Goal: Information Seeking & Learning: Learn about a topic

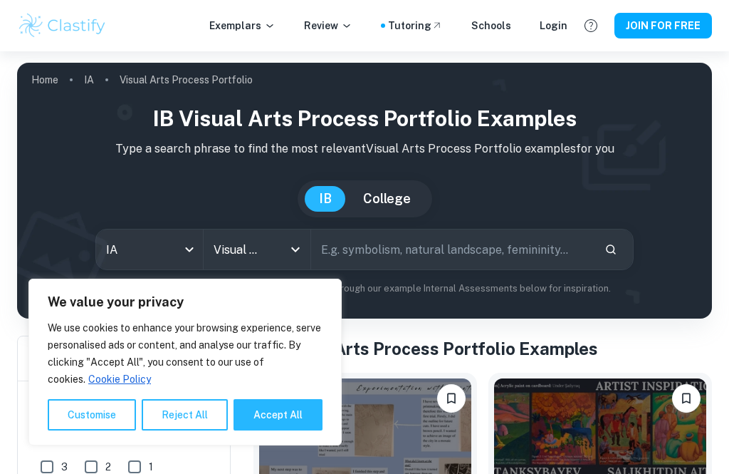
scroll to position [304, 0]
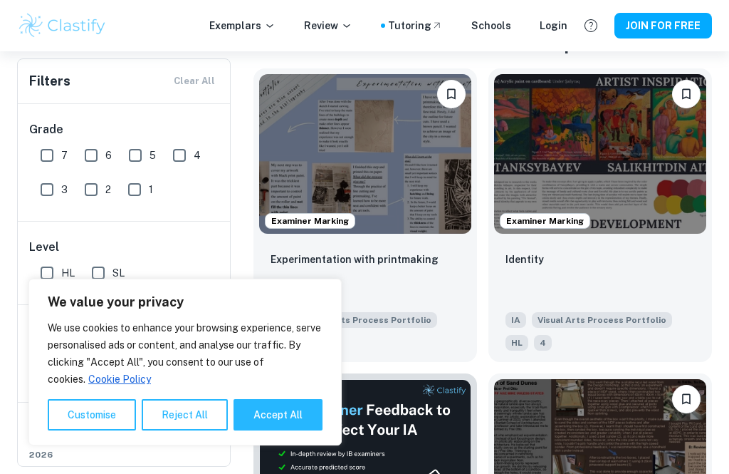
click at [198, 430] on button "Reject All" at bounding box center [185, 414] width 86 height 31
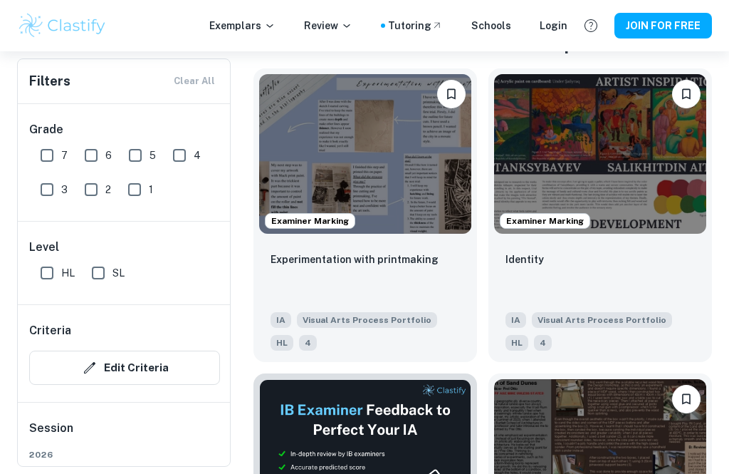
click at [47, 152] on input "7" at bounding box center [47, 155] width 28 height 28
checkbox input "true"
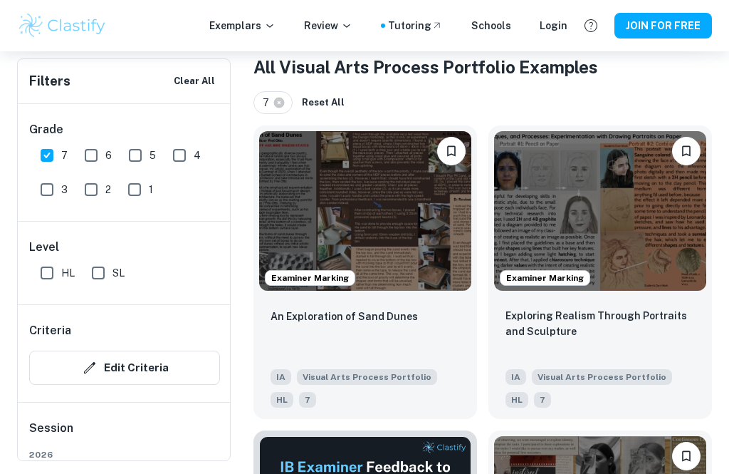
scroll to position [221, 0]
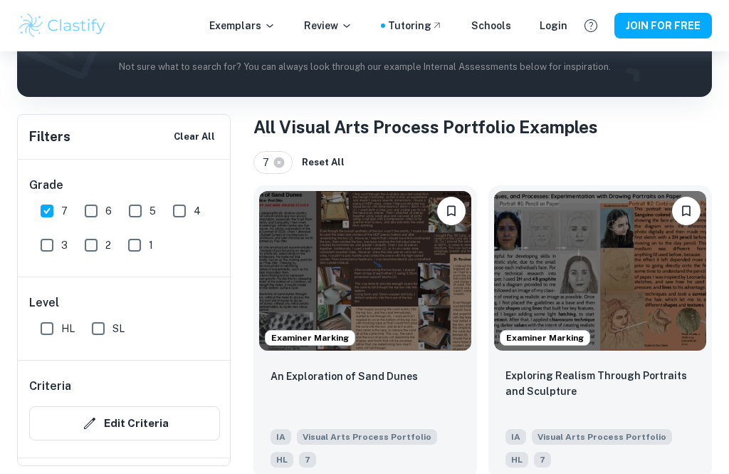
click at [673, 307] on img at bounding box center [600, 271] width 212 height 160
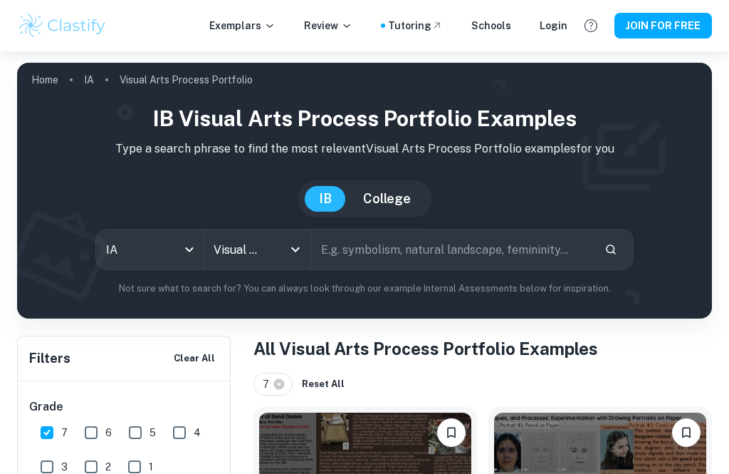
scroll to position [267, 0]
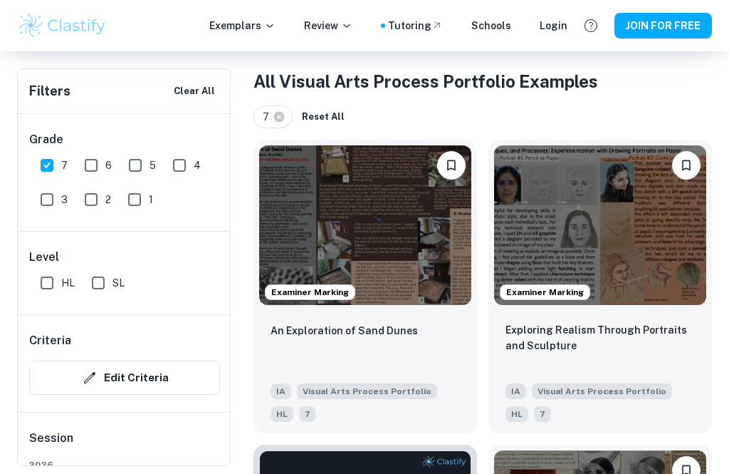
click at [409, 233] on img at bounding box center [365, 225] width 212 height 160
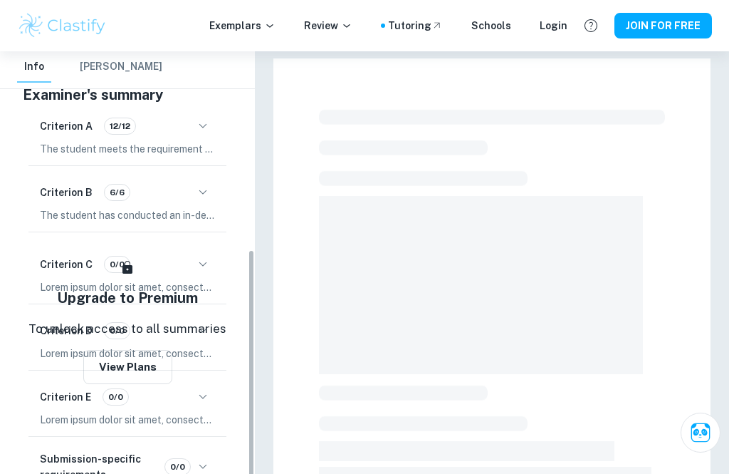
scroll to position [338, 0]
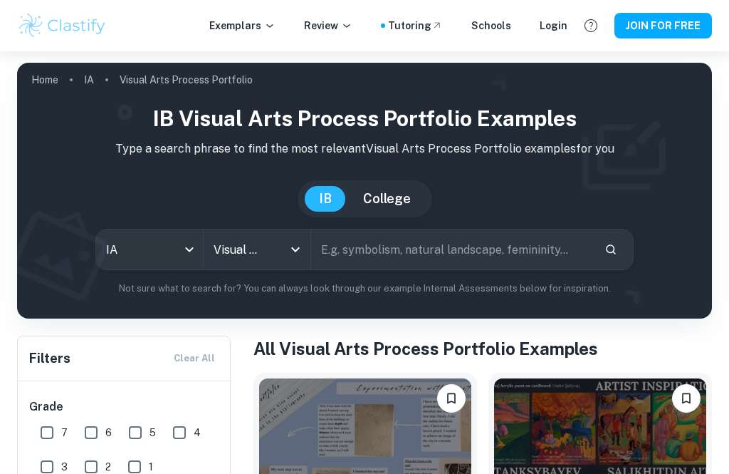
click at [333, 249] on input "text" at bounding box center [452, 249] width 282 height 40
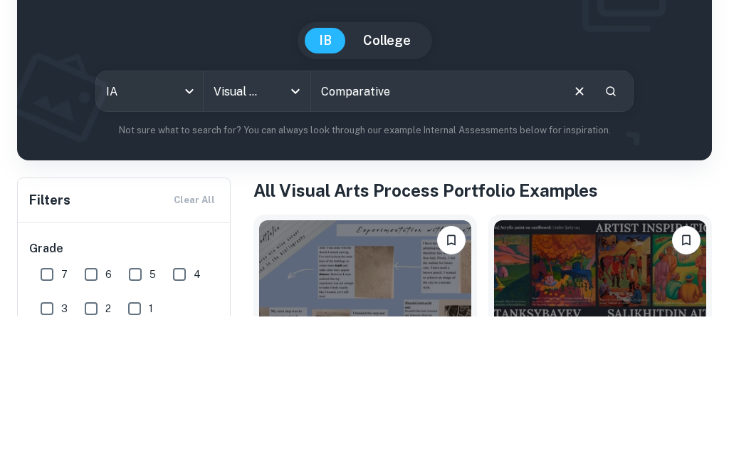
type input "Comparative"
click at [615, 243] on icon "Search" at bounding box center [611, 249] width 13 height 13
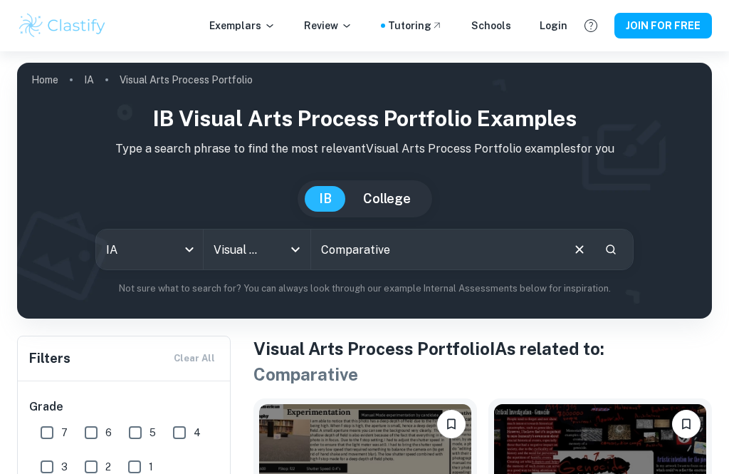
click at [245, 241] on input "Visual Arts Process Portfolio" at bounding box center [237, 249] width 54 height 27
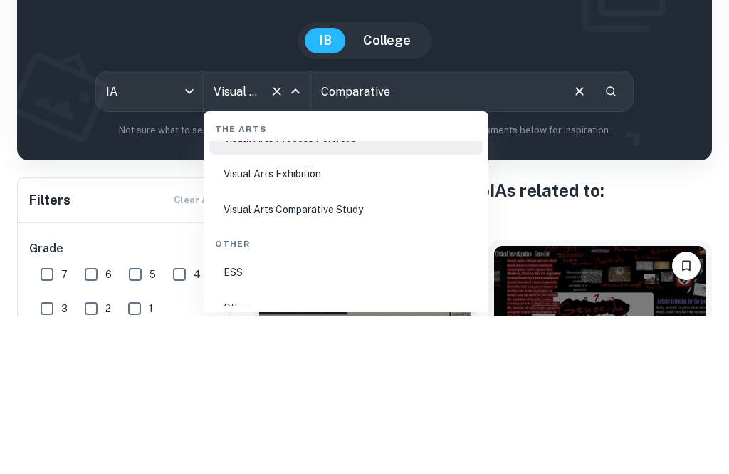
scroll to position [2759, 0]
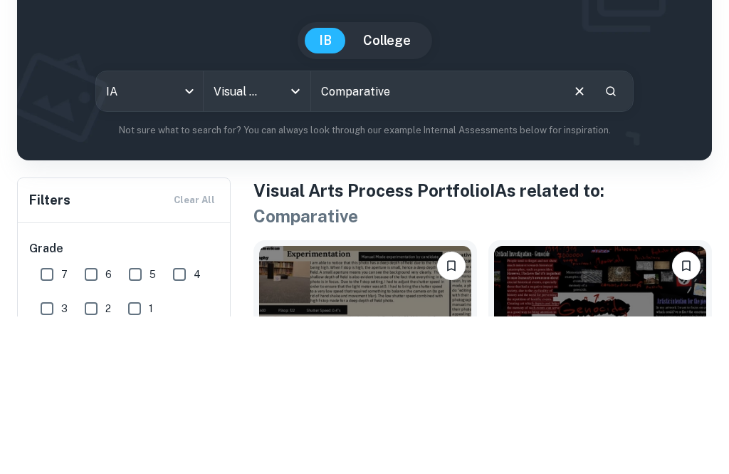
click at [302, 241] on icon "Open" at bounding box center [295, 249] width 17 height 17
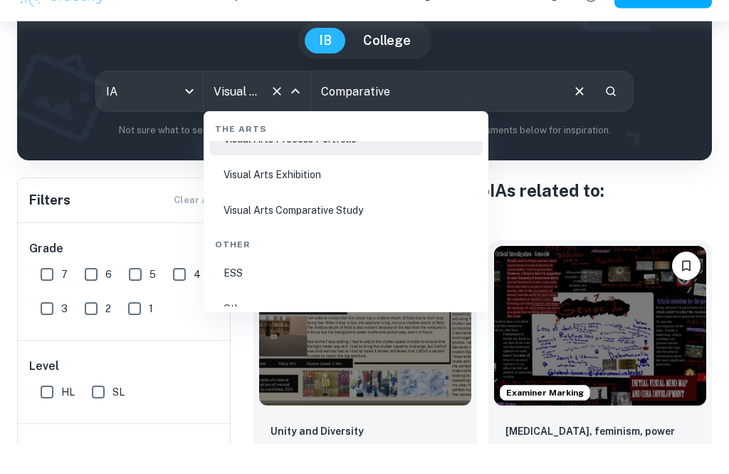
scroll to position [132, 0]
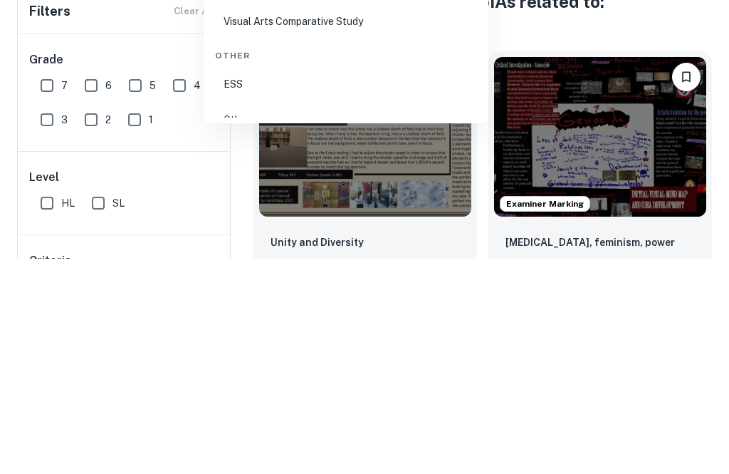
click at [333, 220] on li "Visual Arts Comparative Study" at bounding box center [345, 236] width 273 height 33
type input "Visual Arts Comparative Study"
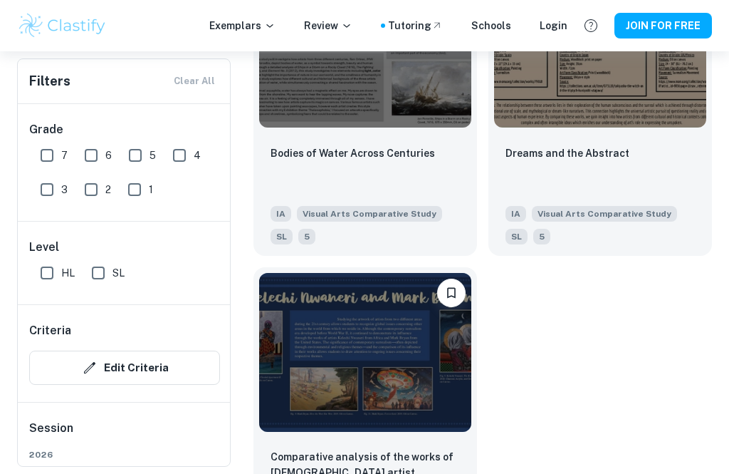
scroll to position [6571, 0]
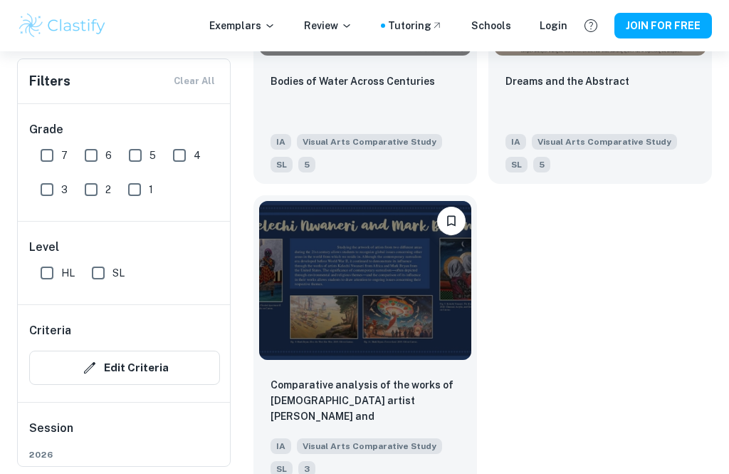
click at [363, 318] on img at bounding box center [365, 281] width 212 height 160
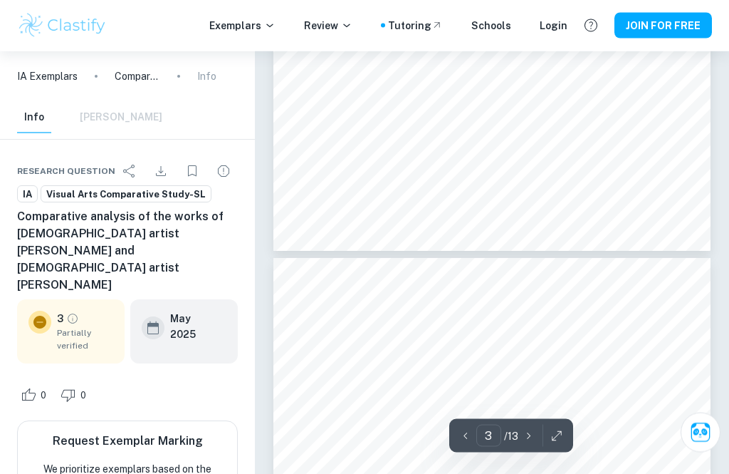
type input "4"
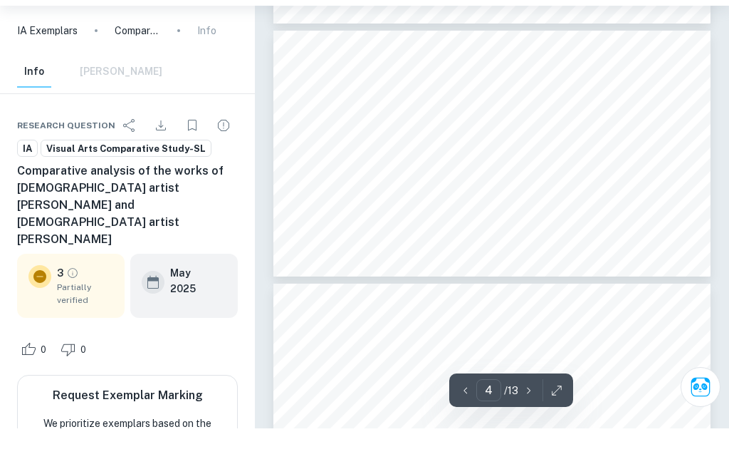
scroll to position [939, 0]
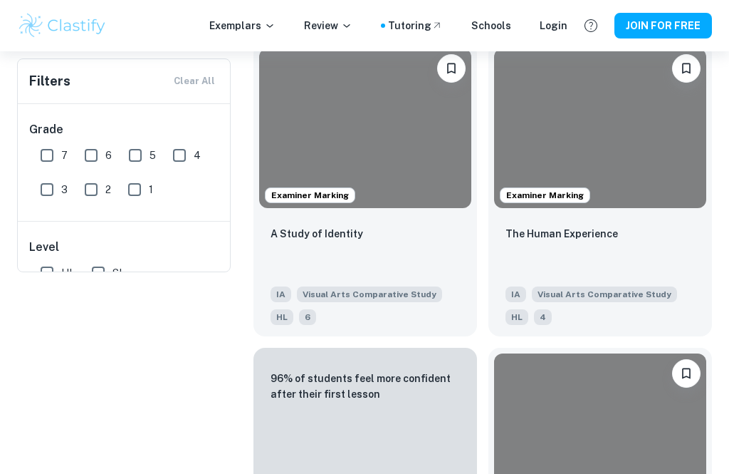
scroll to position [6617, 0]
